Goal: Task Accomplishment & Management: Complete application form

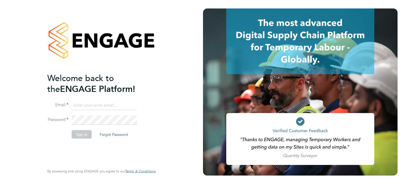
type input "[PERSON_NAME][EMAIL_ADDRESS][PERSON_NAME][DOMAIN_NAME]"
click at [82, 135] on button "Sign In" at bounding box center [82, 134] width 20 height 8
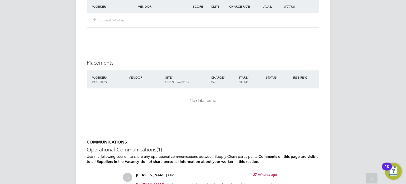
scroll to position [502, 0]
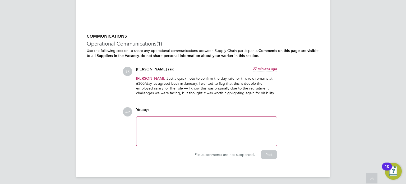
click at [149, 120] on div at bounding box center [206, 131] width 134 height 23
click at [157, 120] on div at bounding box center [206, 131] width 134 height 23
